Goal: Information Seeking & Learning: Find specific fact

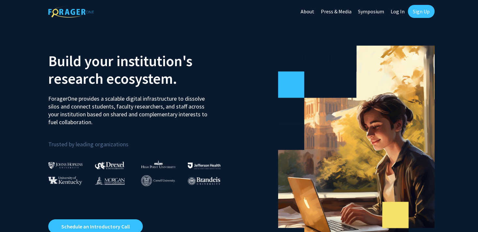
click at [398, 12] on link "Log In" at bounding box center [398, 11] width 21 height 23
select select
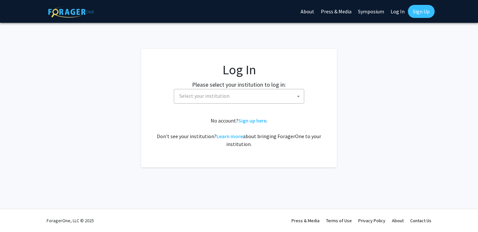
click at [264, 102] on span "Select your institution" at bounding box center [240, 95] width 127 height 13
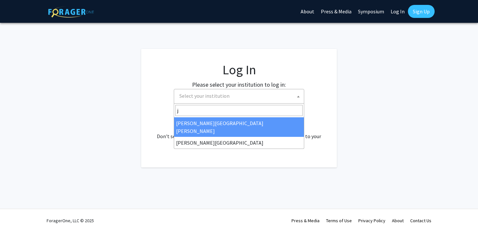
type input "j"
select select "1"
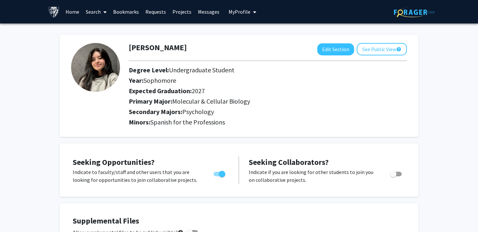
click at [98, 10] on link "Search" at bounding box center [96, 11] width 27 height 23
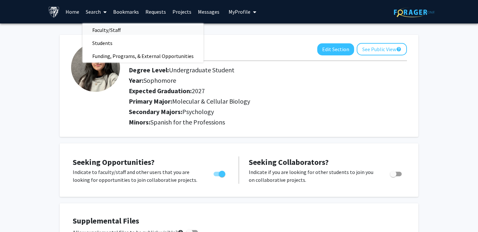
click at [109, 33] on span "Faculty/Staff" at bounding box center [107, 29] width 48 height 13
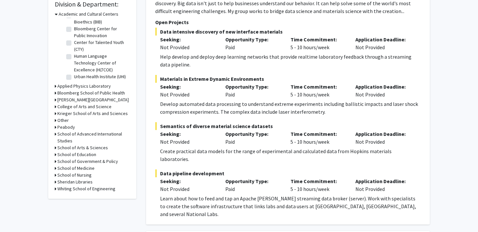
scroll to position [204, 0]
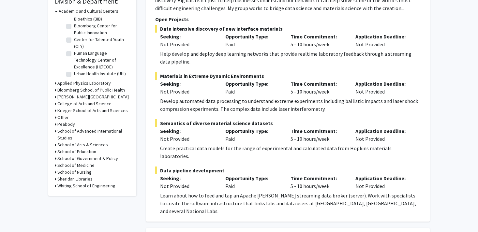
click at [65, 117] on h3 "Other" at bounding box center [62, 117] width 11 height 7
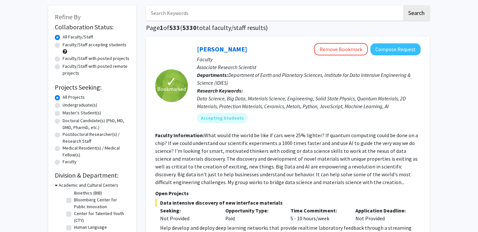
scroll to position [0, 0]
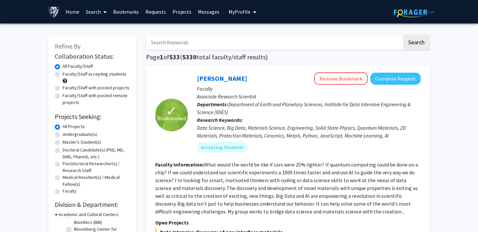
click at [293, 48] on input "Search Keywords" at bounding box center [274, 42] width 256 height 15
type input "[PERSON_NAME]"
click at [403, 35] on button "Search" at bounding box center [416, 42] width 27 height 15
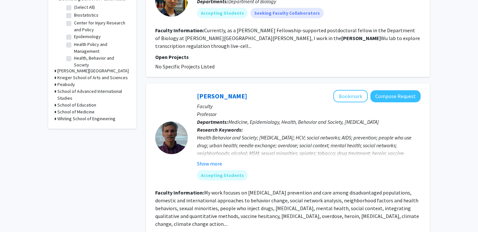
scroll to position [217, 0]
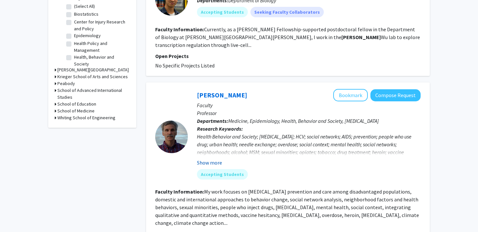
click at [216, 159] on button "Show more" at bounding box center [209, 163] width 25 height 8
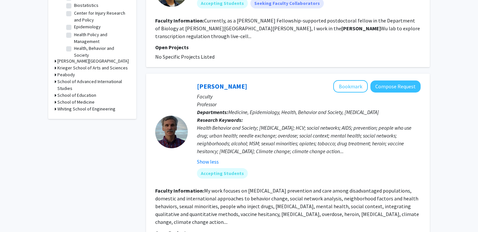
scroll to position [226, 0]
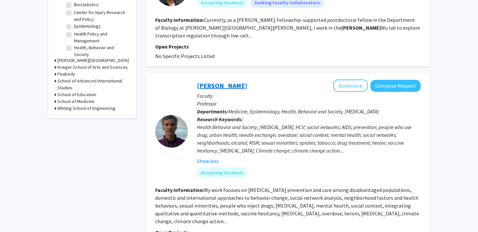
click at [207, 82] on link "[PERSON_NAME]" at bounding box center [222, 86] width 50 height 8
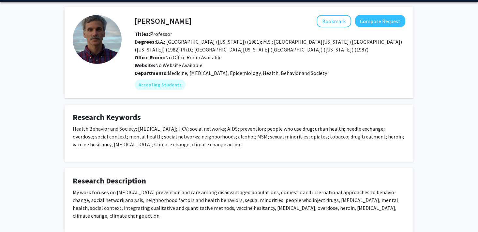
scroll to position [55, 0]
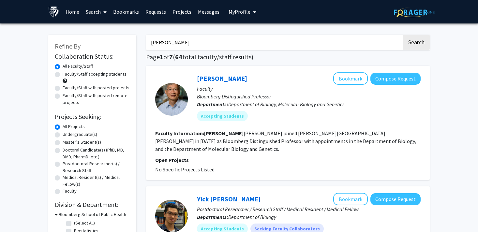
click at [185, 42] on input "[PERSON_NAME]" at bounding box center [274, 42] width 256 height 15
type input "[PERSON_NAME] epigenetics"
click at [403, 35] on button "Search" at bounding box center [416, 42] width 27 height 15
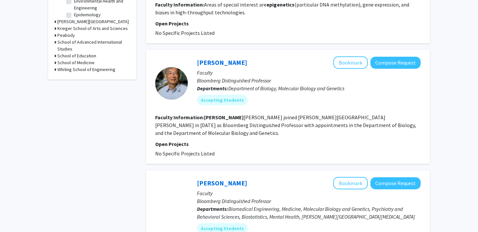
scroll to position [291, 0]
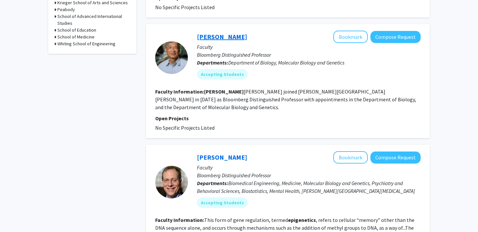
click at [210, 35] on link "[PERSON_NAME]" at bounding box center [222, 37] width 50 height 8
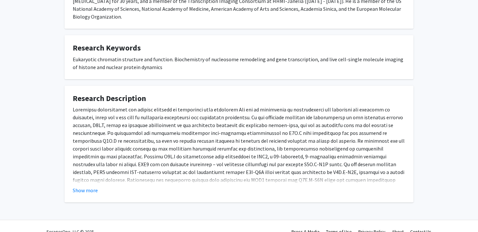
scroll to position [166, 0]
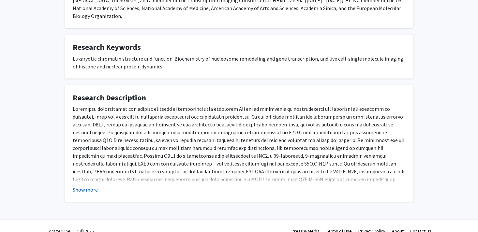
click at [84, 186] on button "Show more" at bounding box center [85, 190] width 25 height 8
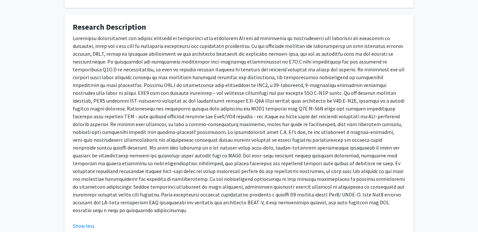
scroll to position [238, 0]
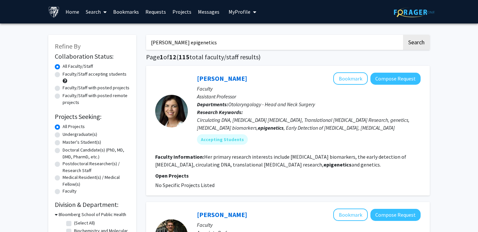
drag, startPoint x: 192, startPoint y: 43, endPoint x: 126, endPoint y: 42, distance: 65.9
click at [403, 35] on button "Search" at bounding box center [416, 42] width 27 height 15
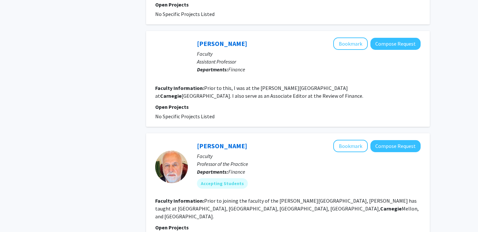
scroll to position [1041, 0]
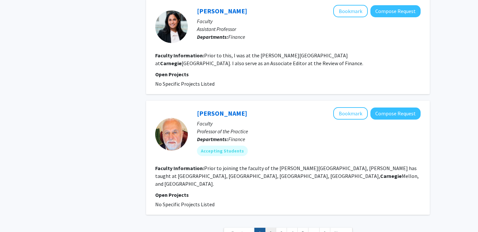
click at [270, 228] on link "2" at bounding box center [270, 233] width 11 height 11
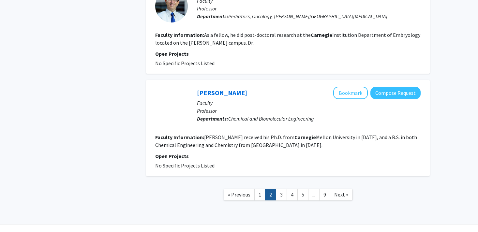
scroll to position [924, 0]
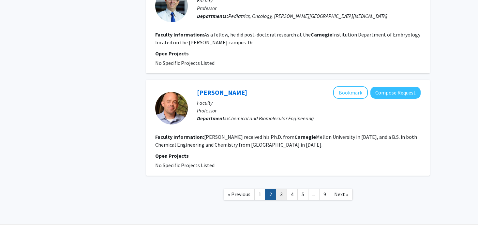
click at [281, 189] on link "3" at bounding box center [281, 194] width 11 height 11
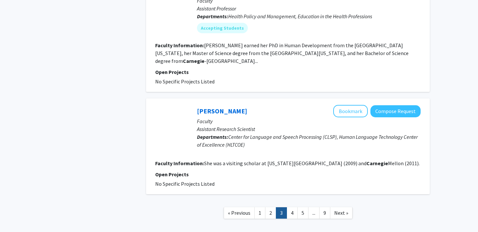
scroll to position [955, 0]
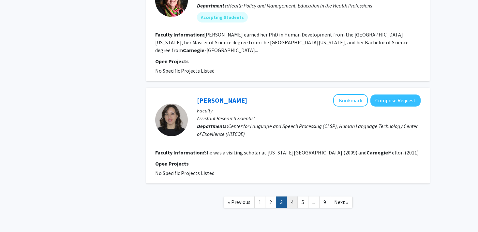
click at [291, 197] on link "4" at bounding box center [292, 202] width 11 height 11
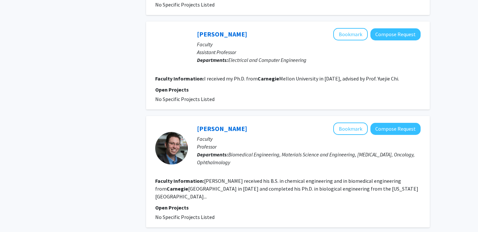
scroll to position [963, 0]
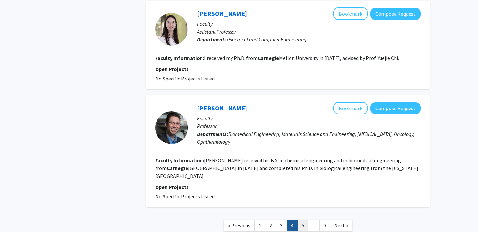
click at [303, 220] on link "5" at bounding box center [303, 225] width 11 height 11
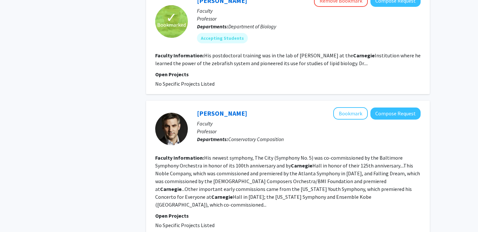
scroll to position [1027, 0]
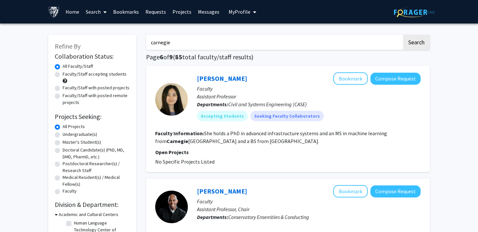
click at [198, 48] on input "carnegie" at bounding box center [274, 42] width 256 height 15
click at [403, 35] on button "Search" at bounding box center [416, 42] width 27 height 15
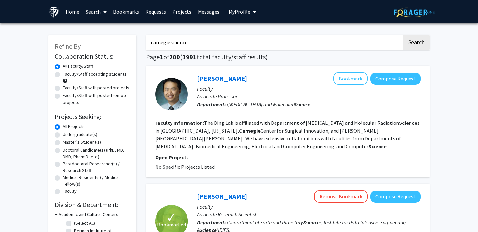
drag, startPoint x: 193, startPoint y: 42, endPoint x: 170, endPoint y: 41, distance: 22.5
click at [170, 41] on input "carnegie science" at bounding box center [274, 42] width 256 height 15
type input "carnegie"
click at [78, 134] on label "Undergraduate(s)" at bounding box center [80, 134] width 35 height 7
click at [67, 134] on input "Undergraduate(s)" at bounding box center [65, 133] width 4 height 4
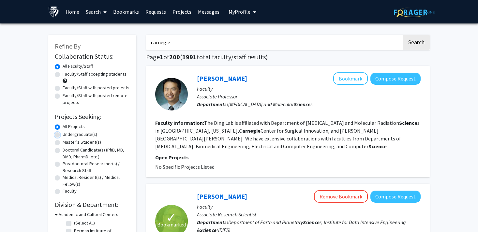
radio input "true"
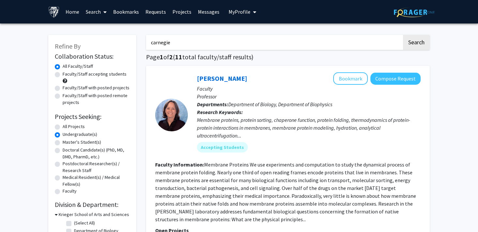
click at [417, 41] on button "Search" at bounding box center [416, 42] width 27 height 15
radio input "true"
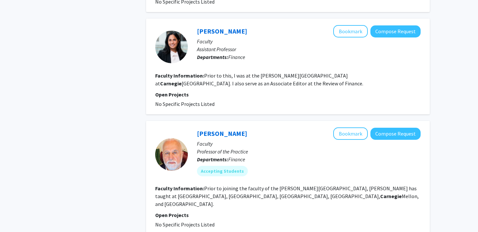
scroll to position [1041, 0]
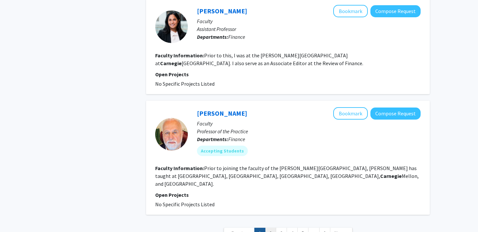
click at [271, 228] on link "2" at bounding box center [270, 233] width 11 height 11
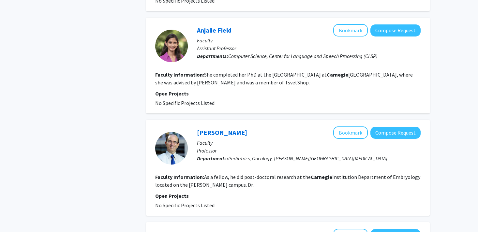
scroll to position [924, 0]
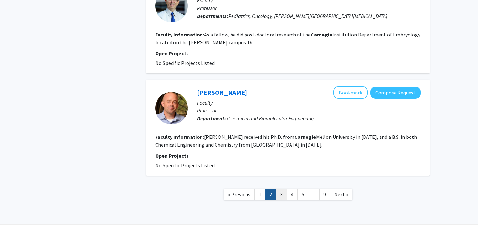
click at [283, 189] on link "3" at bounding box center [281, 194] width 11 height 11
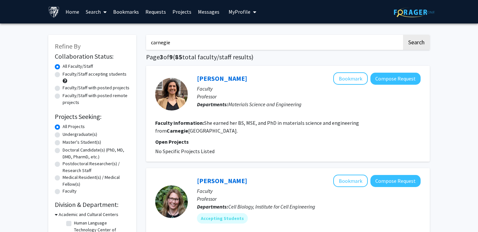
click at [240, 42] on input "carnegie" at bounding box center [274, 42] width 256 height 15
type input "[PERSON_NAME]"
click at [403, 35] on button "Search" at bounding box center [416, 42] width 27 height 15
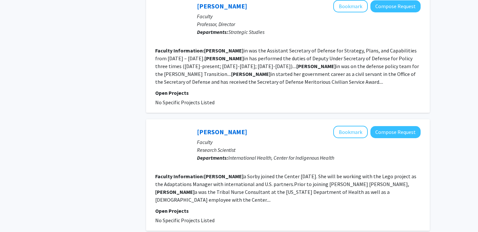
scroll to position [1051, 0]
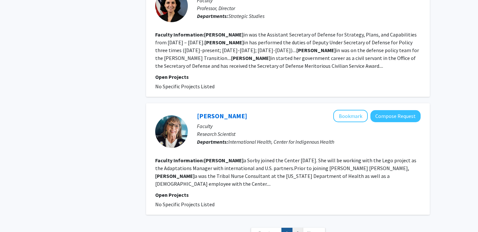
click at [298, 228] on link "2" at bounding box center [297, 233] width 11 height 11
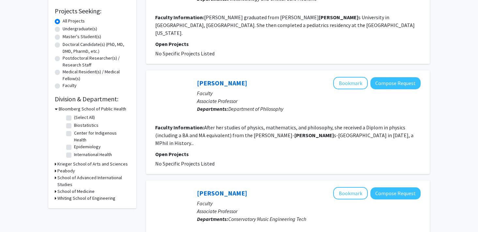
scroll to position [123, 0]
